Goal: Find specific page/section: Find specific page/section

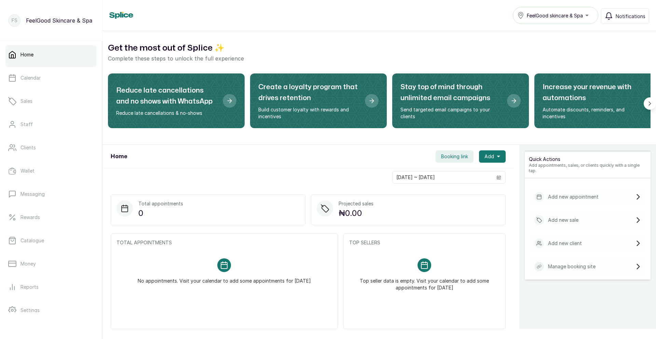
click at [334, 16] on div "FeelGood skincare & Spa" at bounding box center [555, 15] width 77 height 8
click at [63, 104] on link "Sales" at bounding box center [50, 101] width 91 height 19
